Goal: Check status: Check status

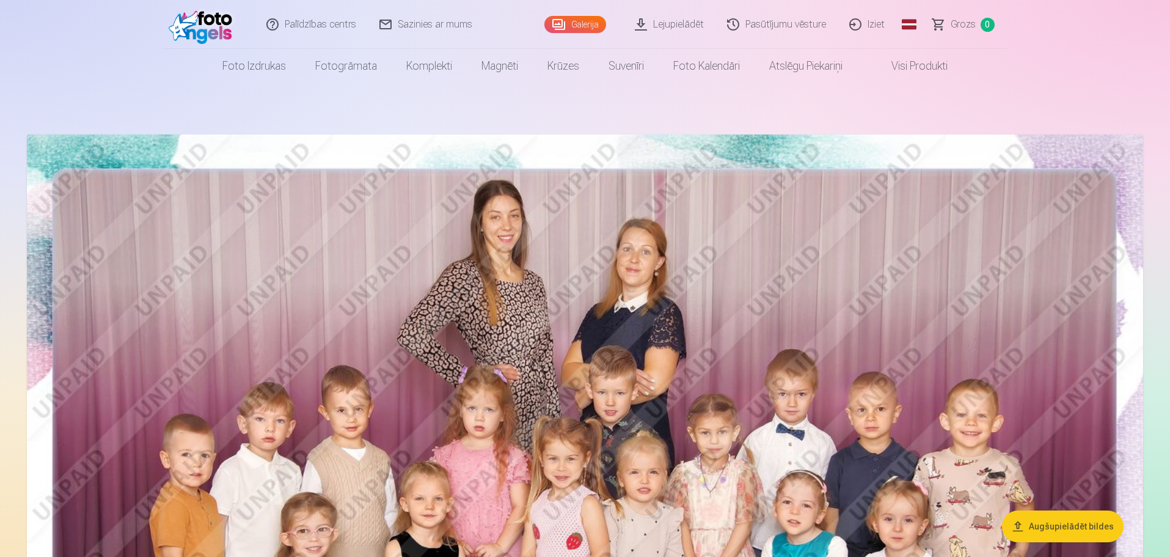
click at [753, 28] on link "Pasūtījumu vēsture" at bounding box center [777, 24] width 122 height 49
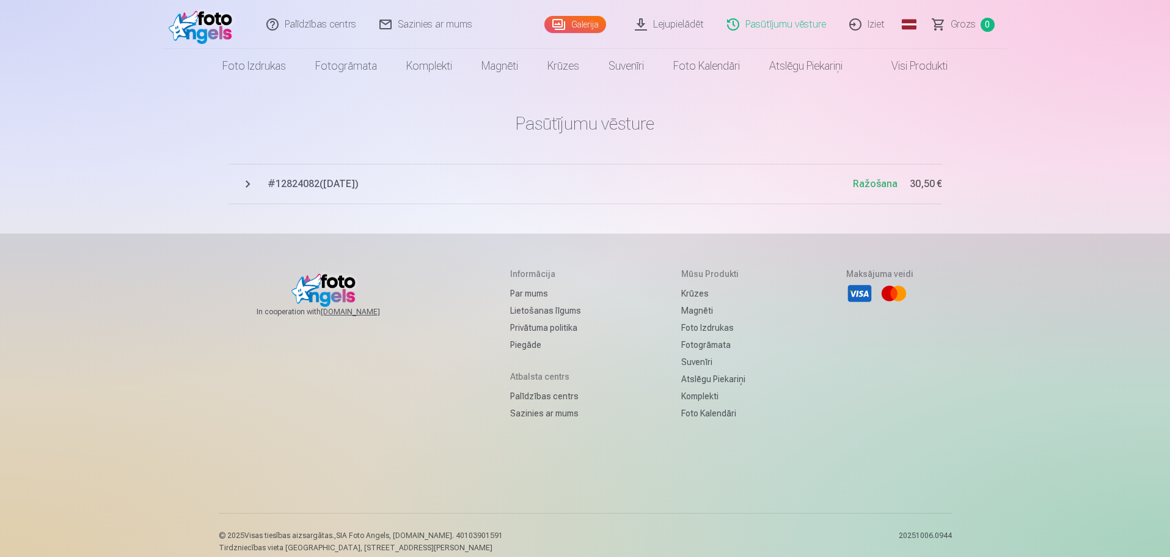
click at [345, 180] on span "# 12824082 ( [DATE] )" at bounding box center [560, 184] width 585 height 15
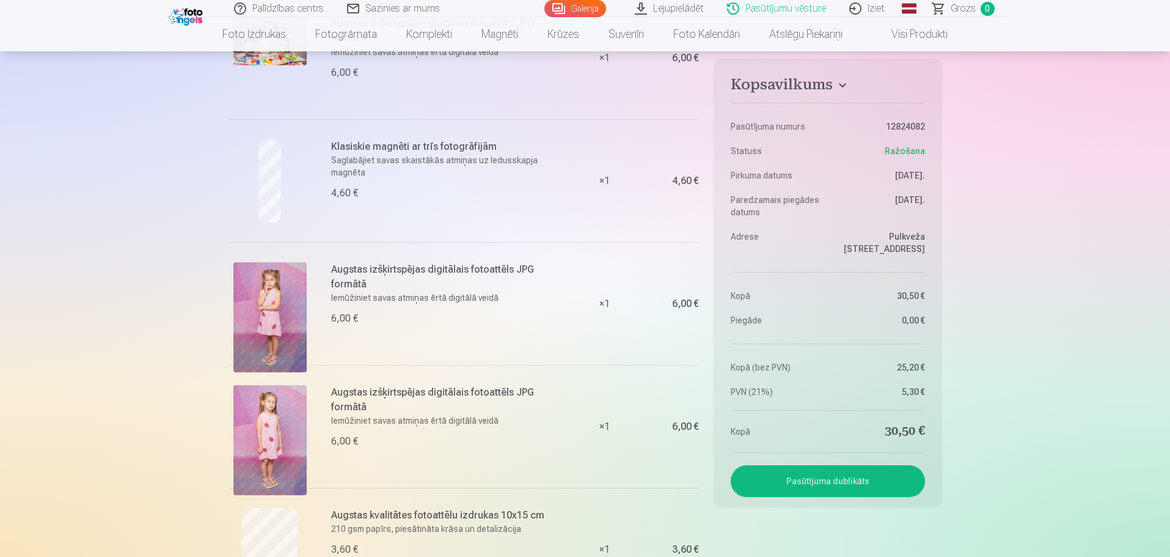
scroll to position [305, 0]
